Goal: Find specific page/section: Find specific page/section

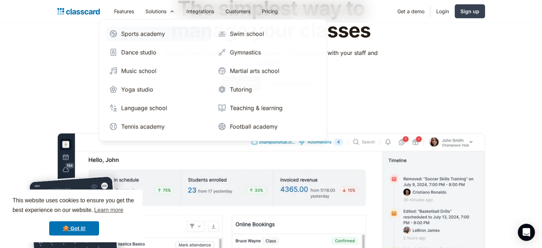
scroll to position [107, 0]
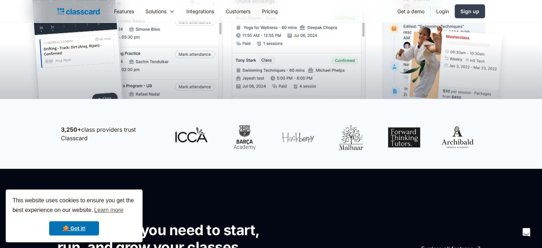
scroll to position [285, 0]
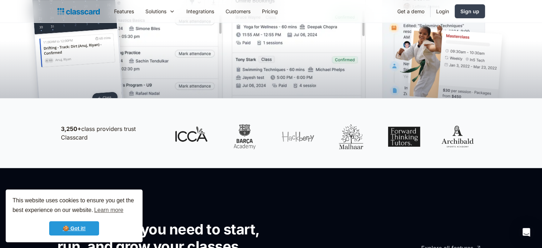
click at [75, 222] on link "🍪 Got it!" at bounding box center [74, 228] width 50 height 14
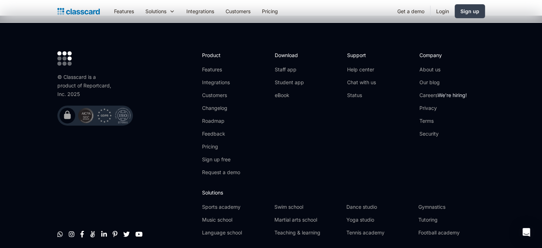
scroll to position [2420, 0]
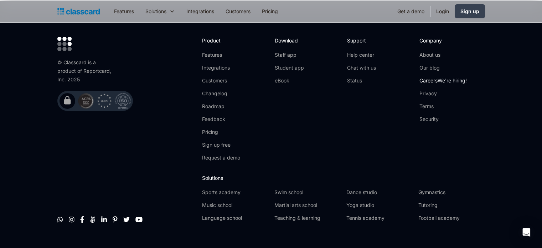
click at [435, 77] on link "Careers We're hiring!" at bounding box center [442, 80] width 47 height 7
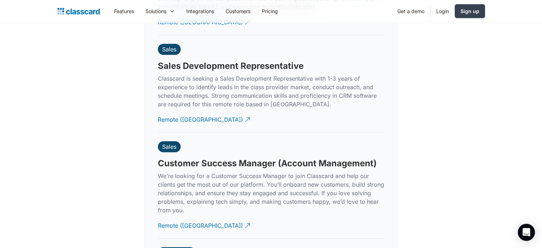
scroll to position [1965, 0]
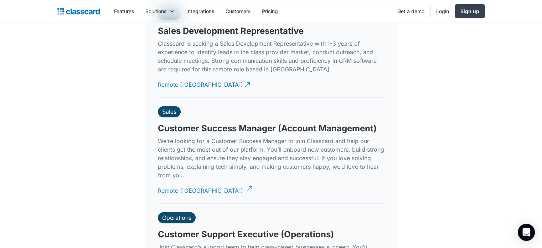
click at [190, 181] on div "Remote (India)" at bounding box center [200, 188] width 85 height 14
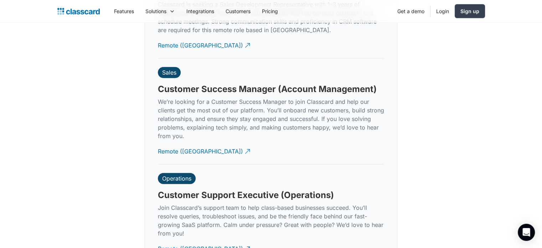
scroll to position [2001, 0]
